Goal: Information Seeking & Learning: Learn about a topic

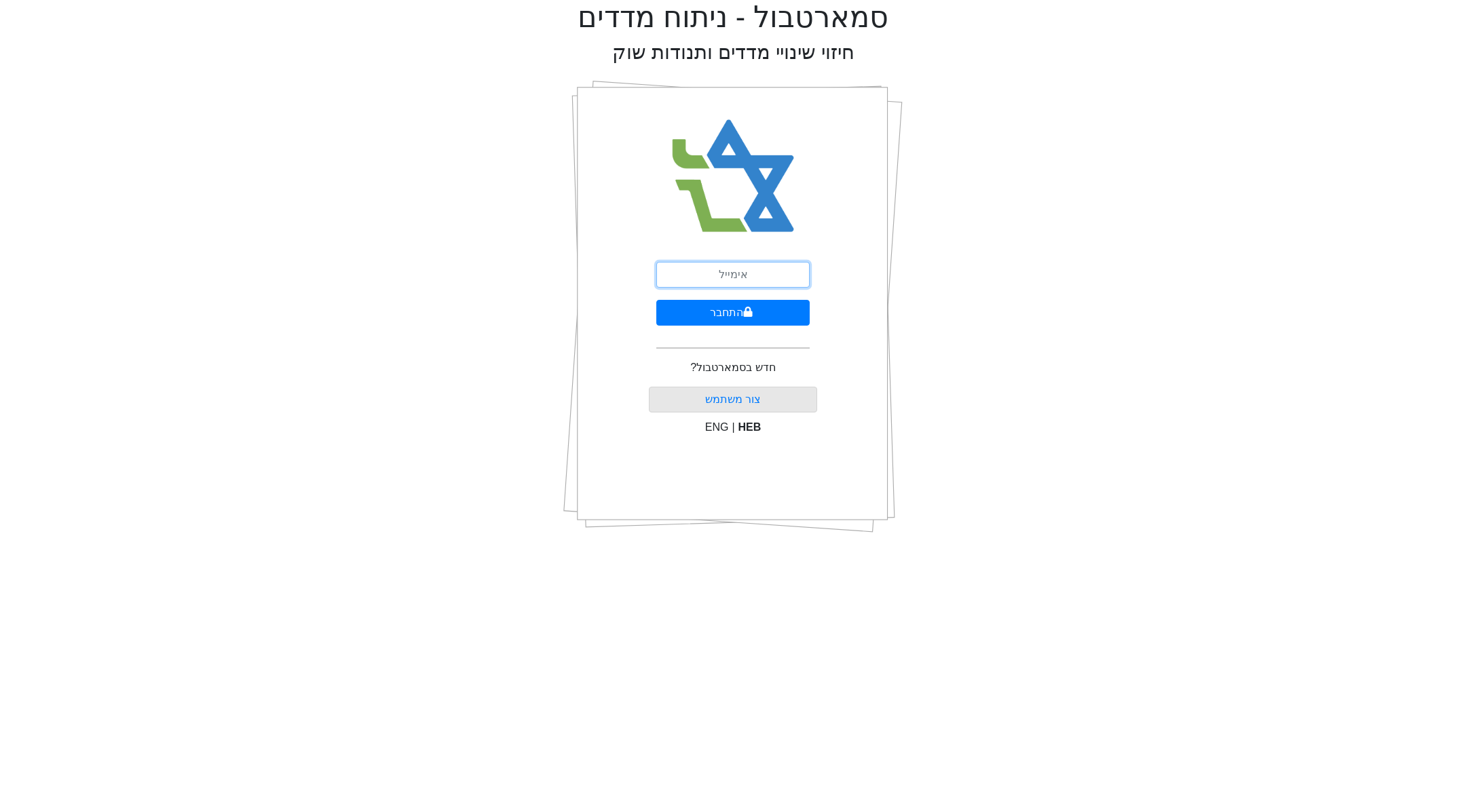
click at [721, 282] on input "email" at bounding box center [733, 275] width 153 height 26
type input "[EMAIL_ADDRESS][DOMAIN_NAME]"
click at [721, 321] on button "התחבר" at bounding box center [733, 313] width 153 height 26
click at [723, 260] on div "התחבר שכחתי סיסמה" at bounding box center [733, 307] width 169 height 475
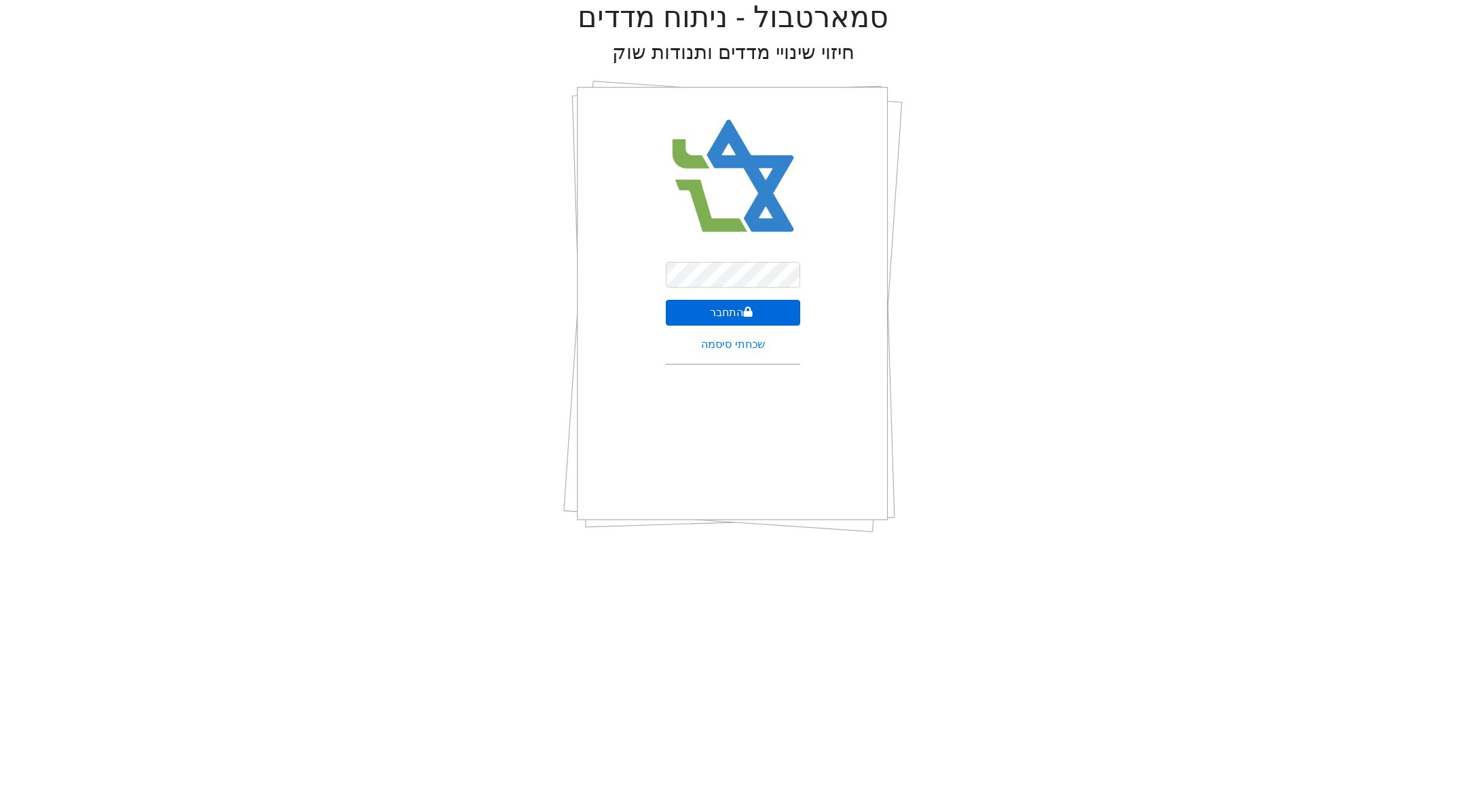
click at [737, 304] on button "התחבר" at bounding box center [733, 313] width 134 height 26
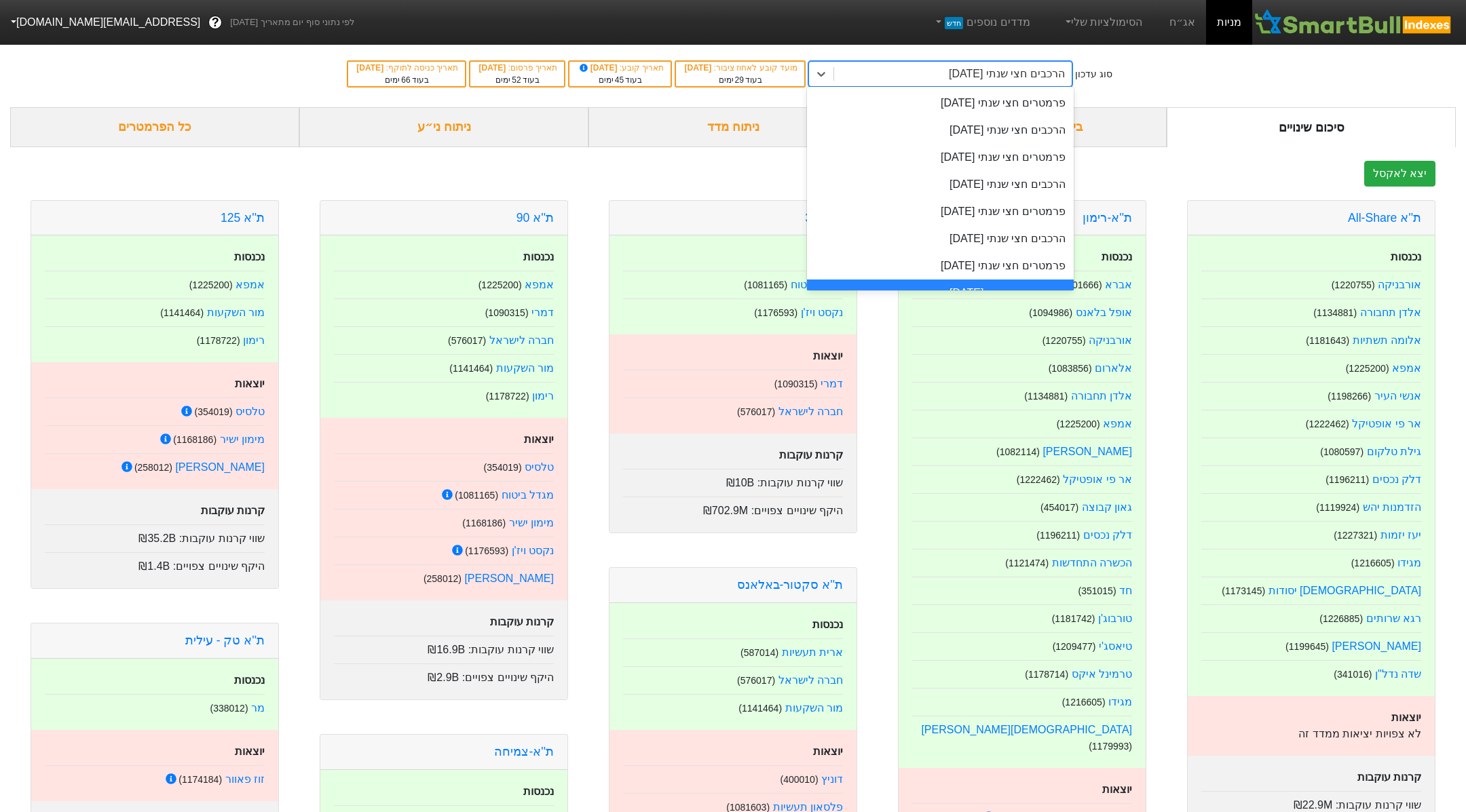
click at [1043, 75] on div "הרכבים חצי שנתי [DATE]" at bounding box center [1007, 73] width 116 height 16
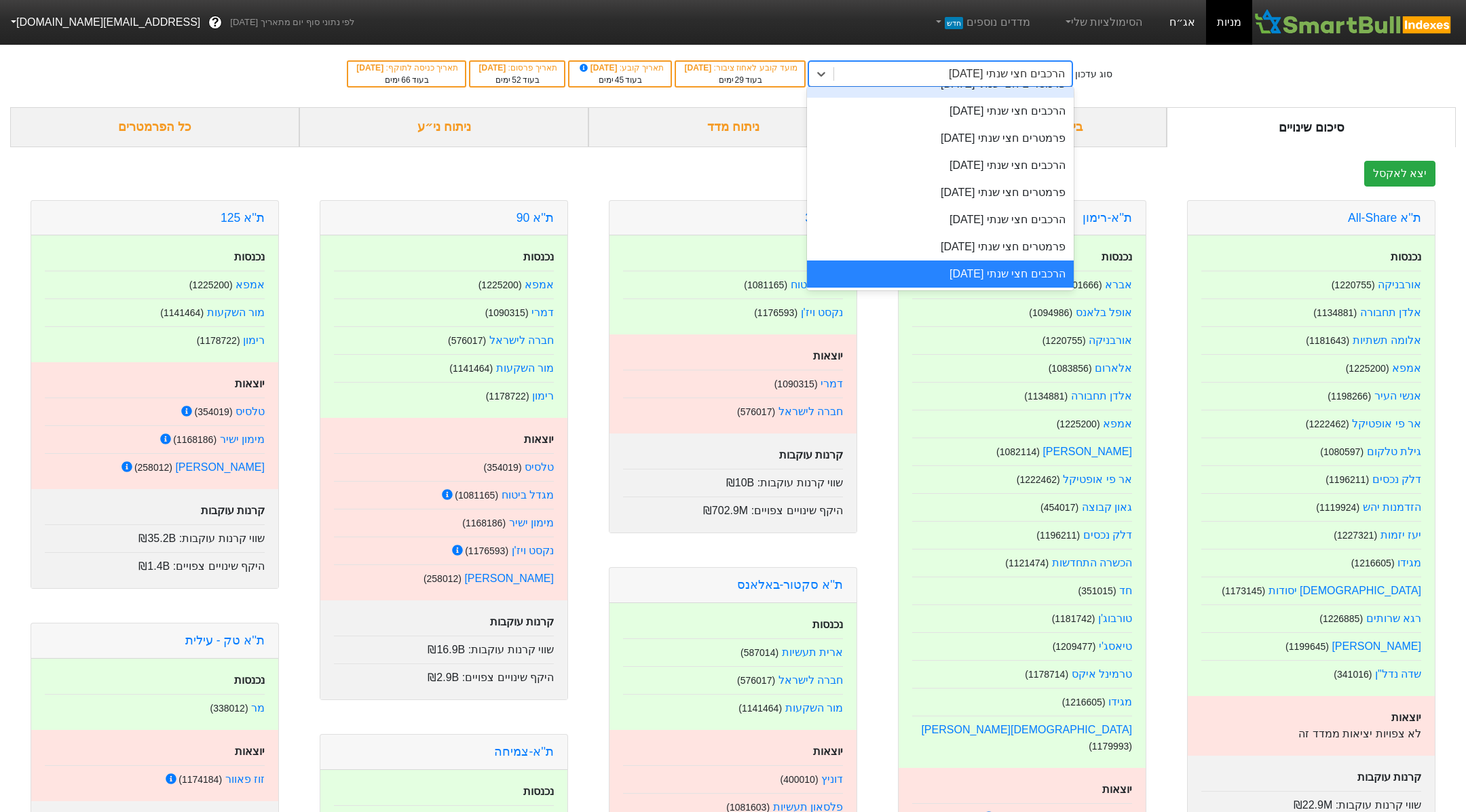
click at [1175, 21] on link "אג״ח" at bounding box center [1182, 22] width 47 height 45
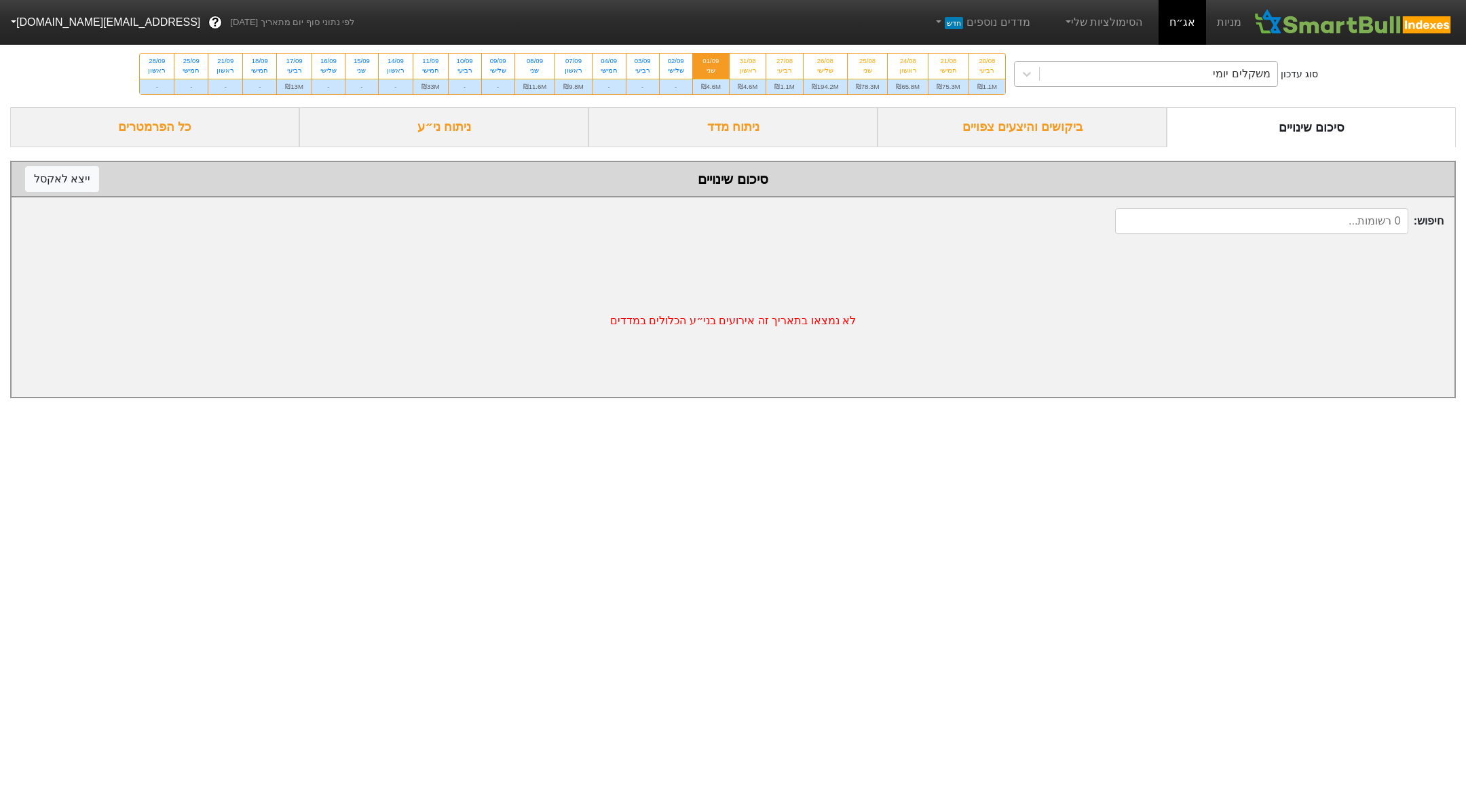
click at [1173, 72] on div "משקלים יומי" at bounding box center [1158, 74] width 237 height 24
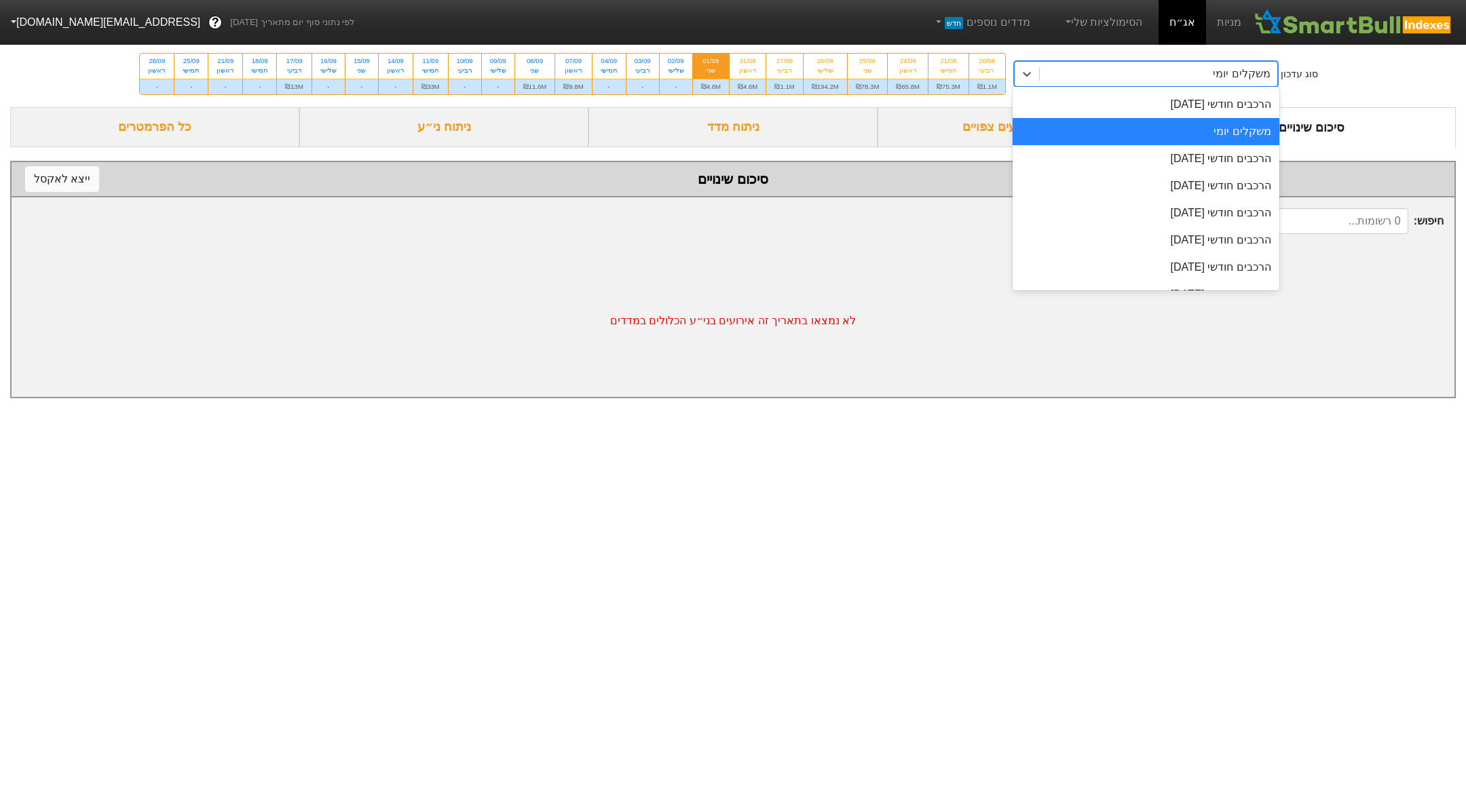
scroll to position [533, 0]
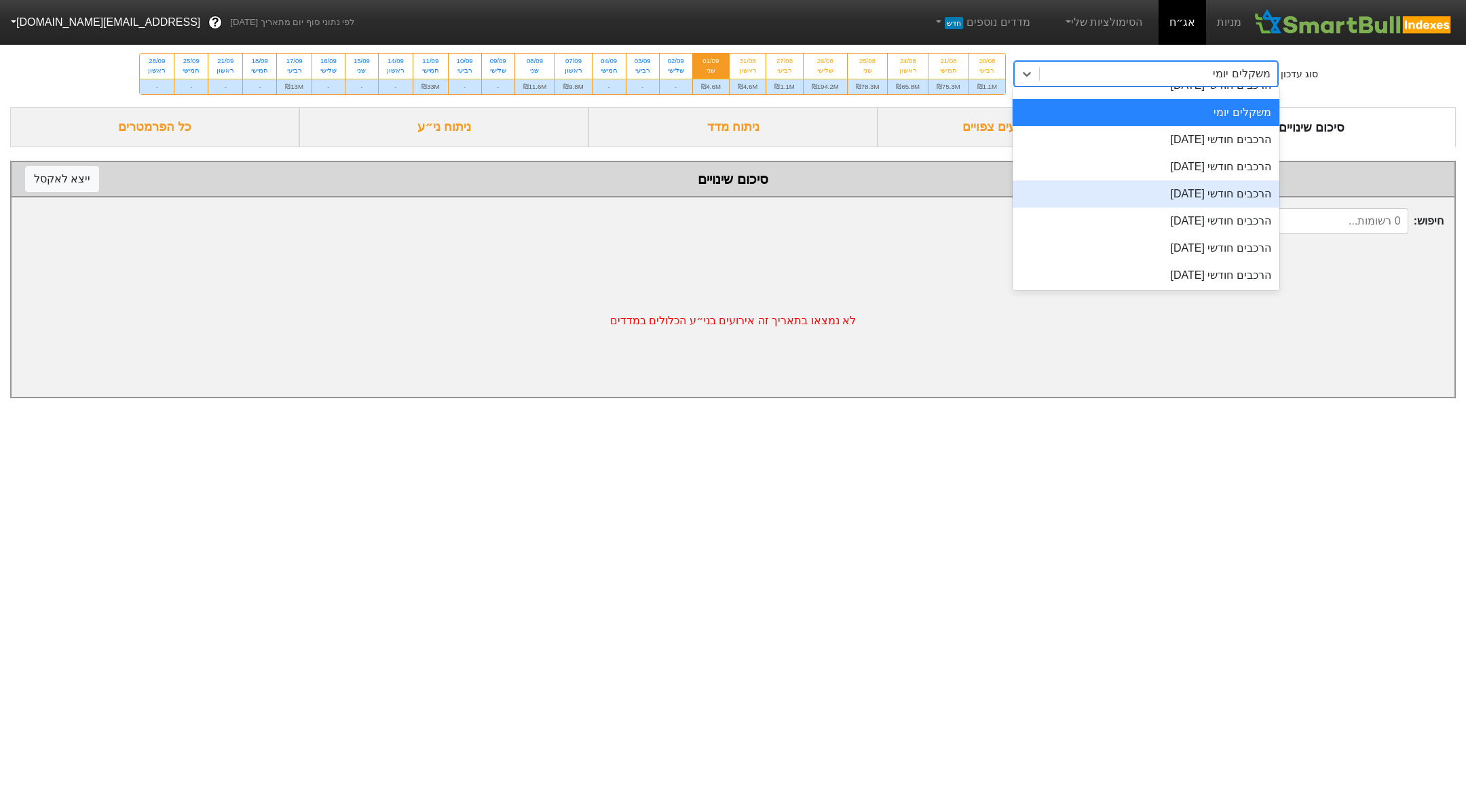
click at [1197, 200] on div "הרכבים חודשי [DATE]" at bounding box center [1145, 195] width 266 height 27
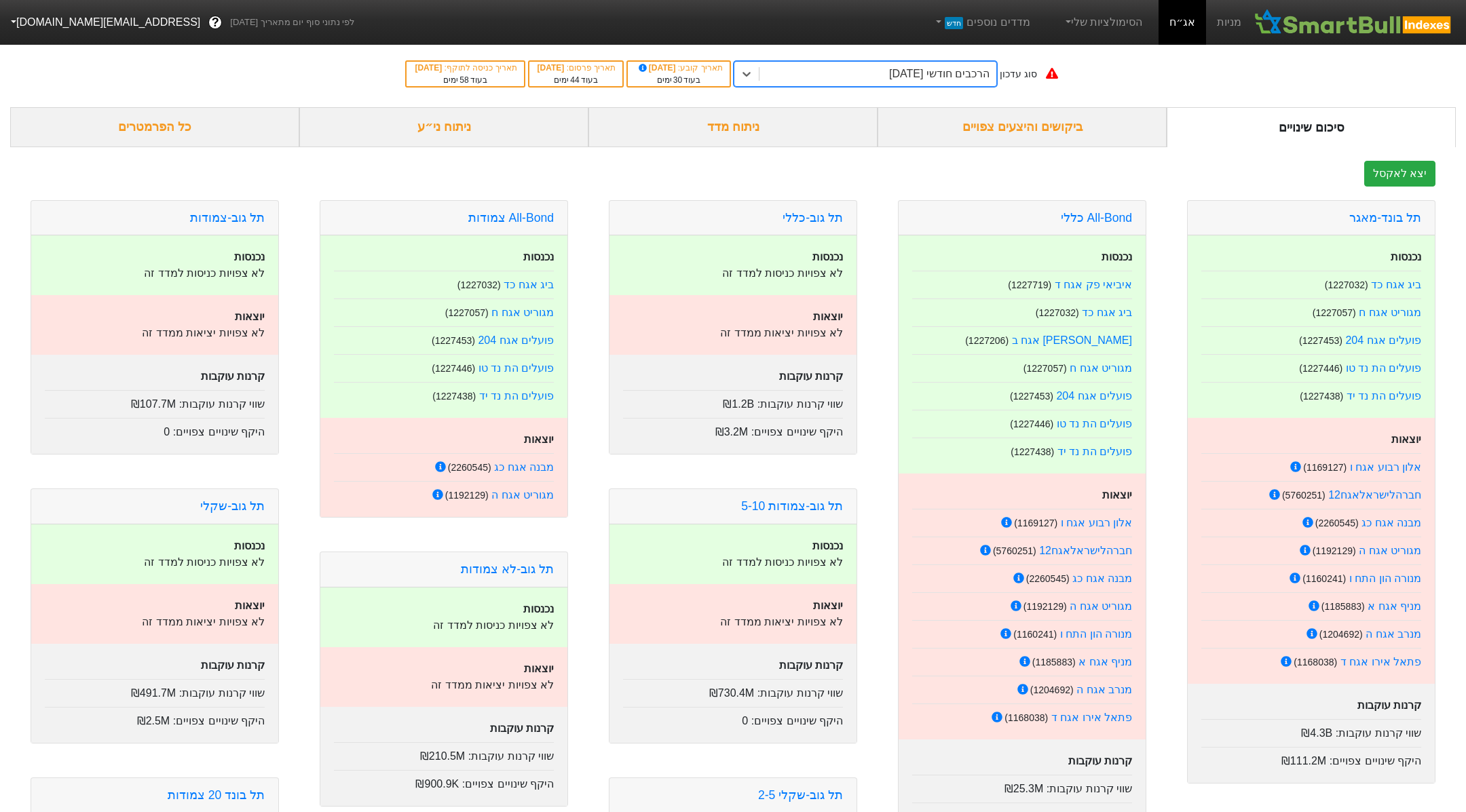
click at [460, 105] on div "סוג עדכון option הרכבים חודשי [DATE], selected. 0 results available. Select is …" at bounding box center [733, 73] width 1466 height 66
click at [460, 128] on div "ניתוח ני״ע" at bounding box center [443, 127] width 289 height 40
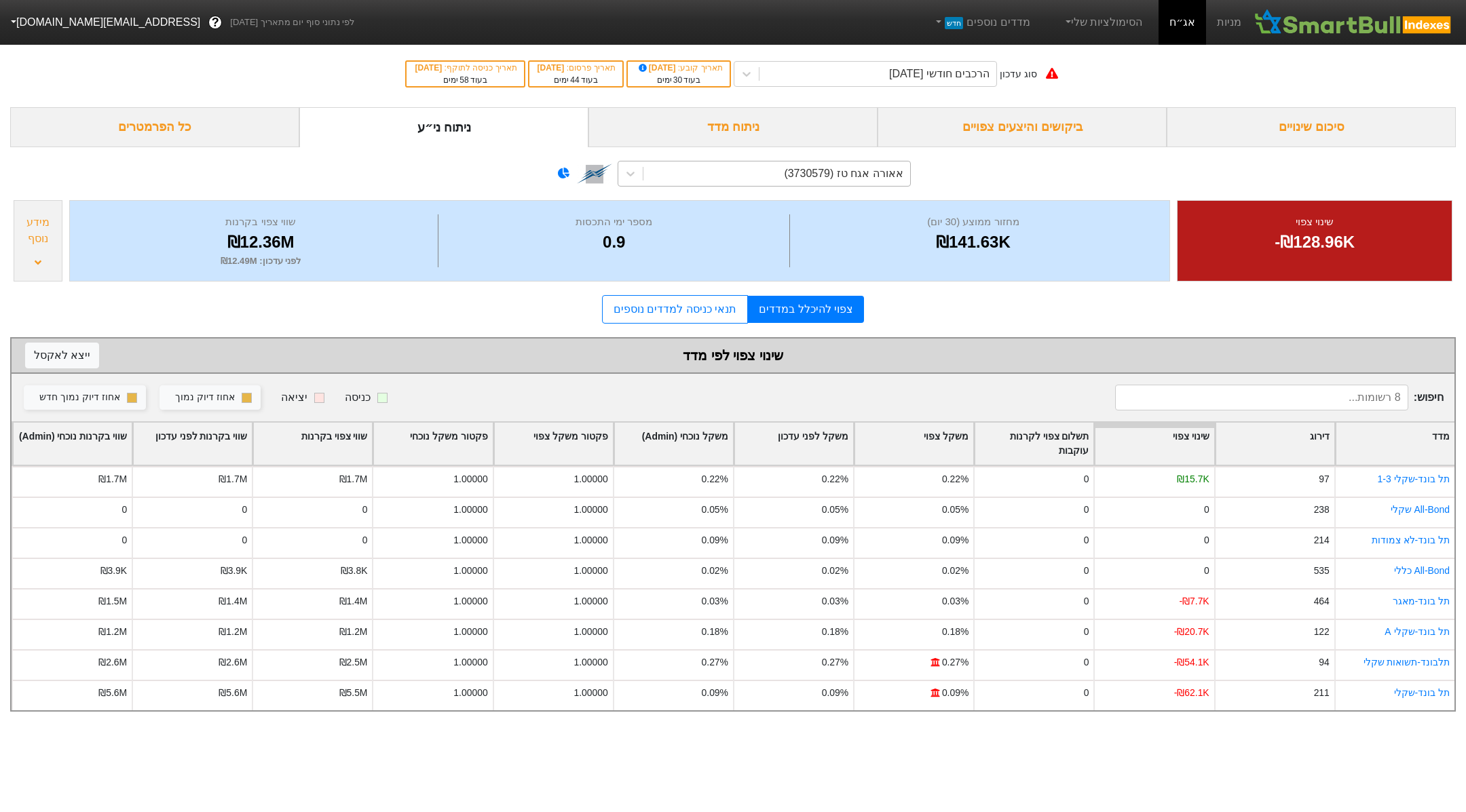
click at [853, 172] on div "אאורה אגח טז (3730579)" at bounding box center [843, 173] width 119 height 16
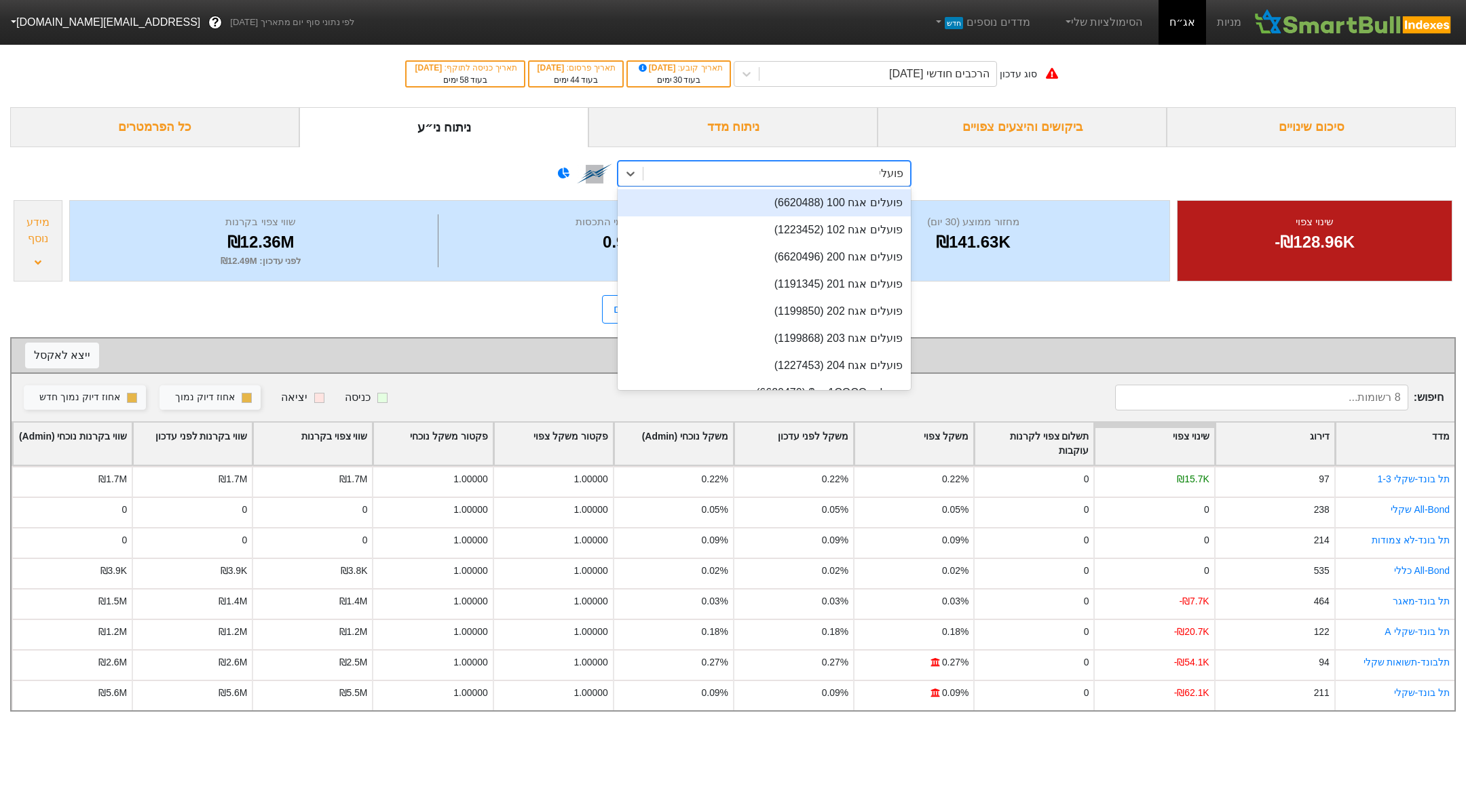
type input "פועלים"
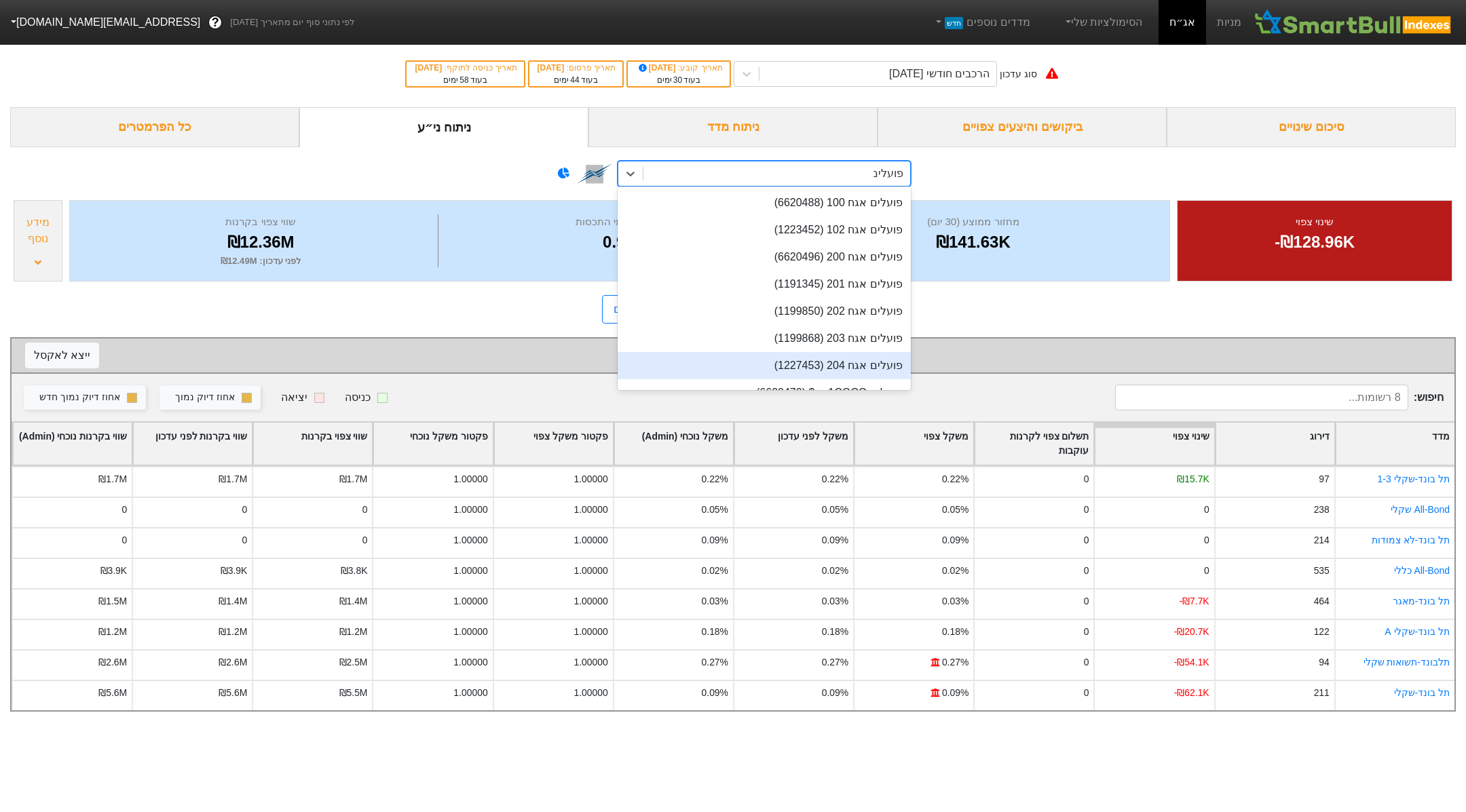
click at [857, 368] on div "פועלים אגח 204 (1227453)" at bounding box center [764, 366] width 293 height 27
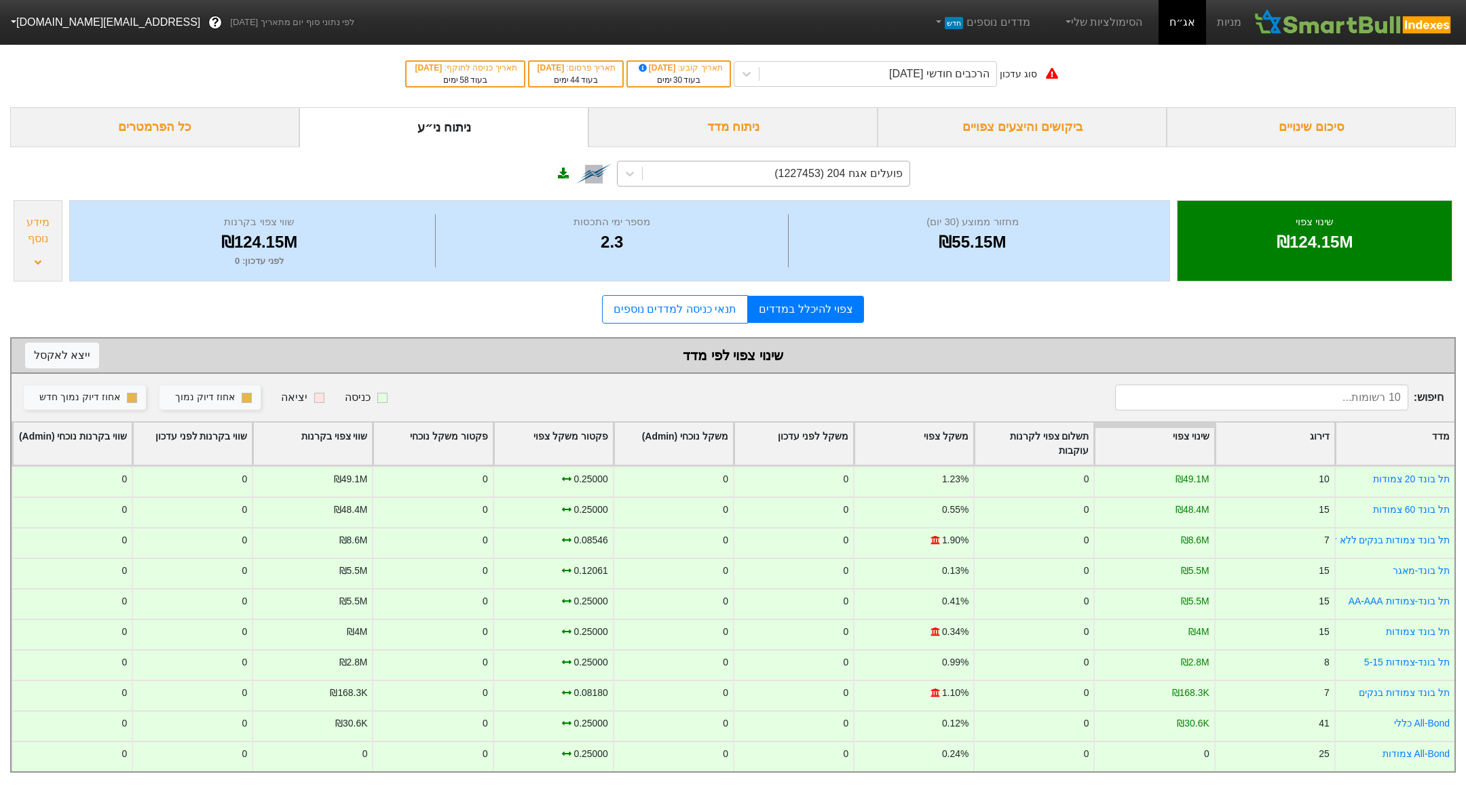
click at [31, 258] on div "מידע נוסף" at bounding box center [38, 240] width 49 height 82
